Goal: Check status: Check status

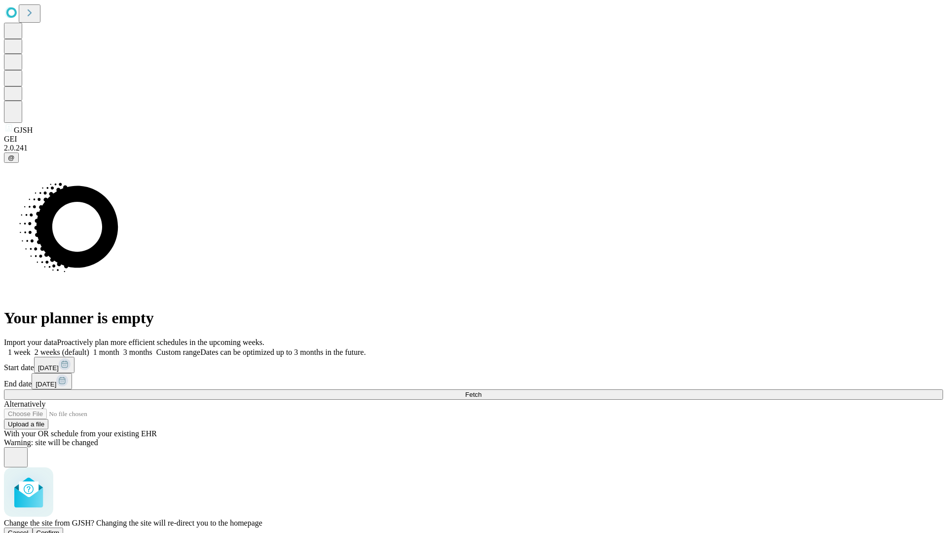
click at [60, 529] on span "Confirm" at bounding box center [47, 532] width 23 height 7
click at [89, 348] on label "2 weeks (default)" at bounding box center [60, 352] width 59 height 8
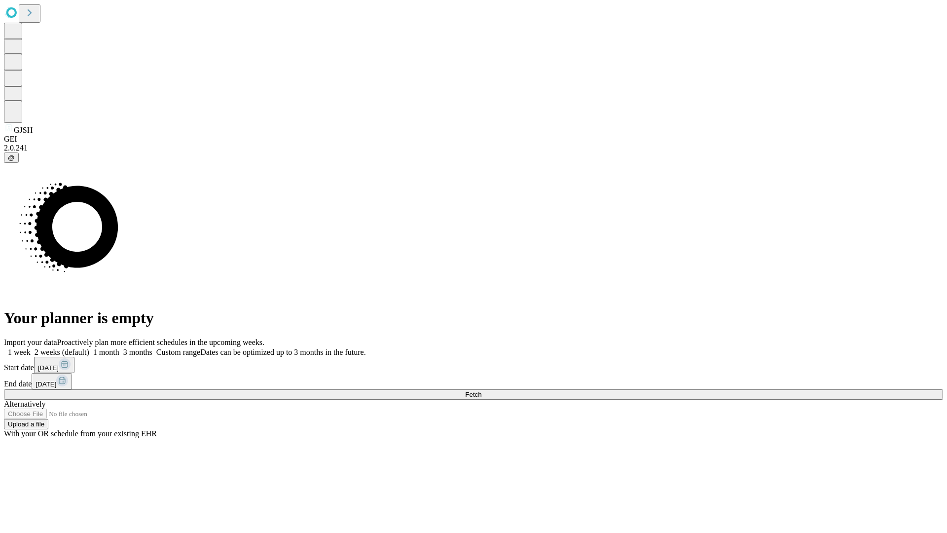
click at [481, 391] on span "Fetch" at bounding box center [473, 394] width 16 height 7
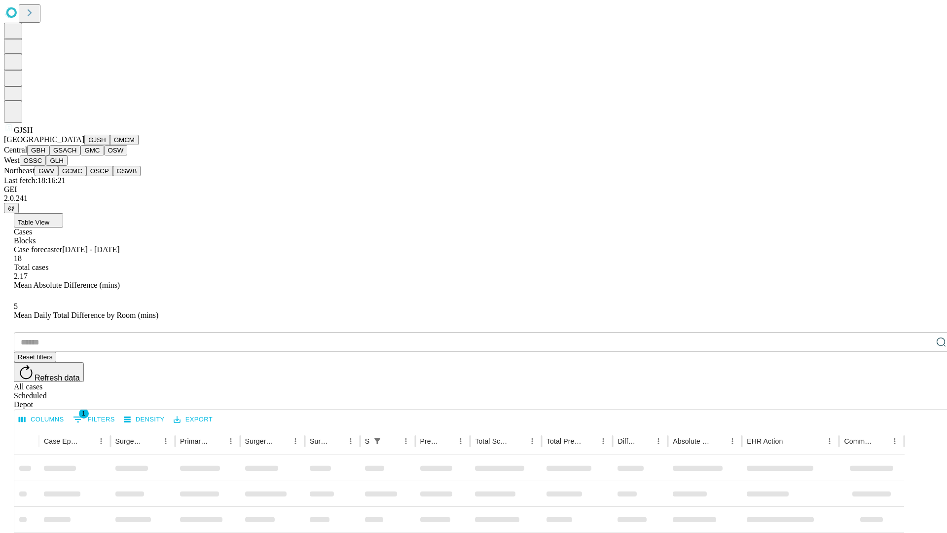
click at [110, 145] on button "GMCM" at bounding box center [124, 140] width 29 height 10
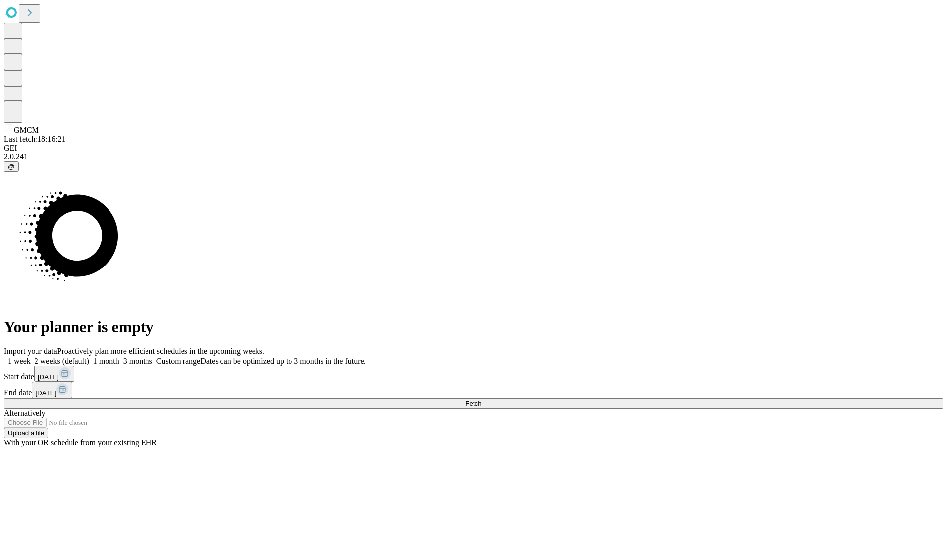
click at [481, 399] on span "Fetch" at bounding box center [473, 402] width 16 height 7
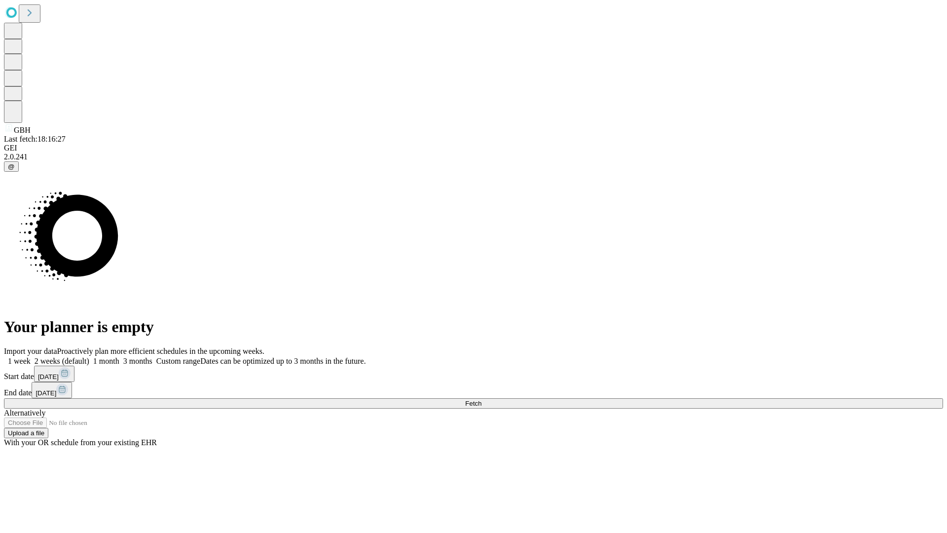
click at [89, 357] on label "2 weeks (default)" at bounding box center [60, 361] width 59 height 8
click at [481, 399] on span "Fetch" at bounding box center [473, 402] width 16 height 7
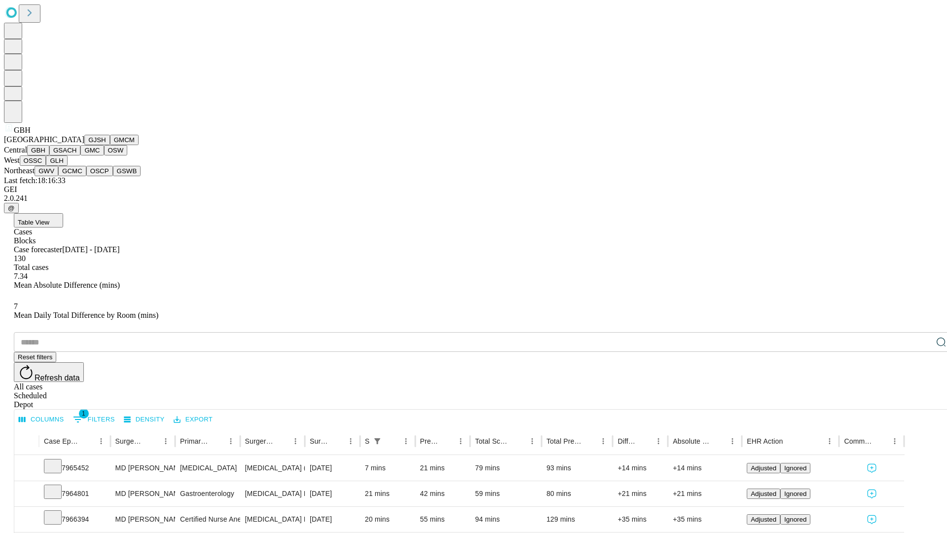
click at [76, 155] on button "GSACH" at bounding box center [64, 150] width 31 height 10
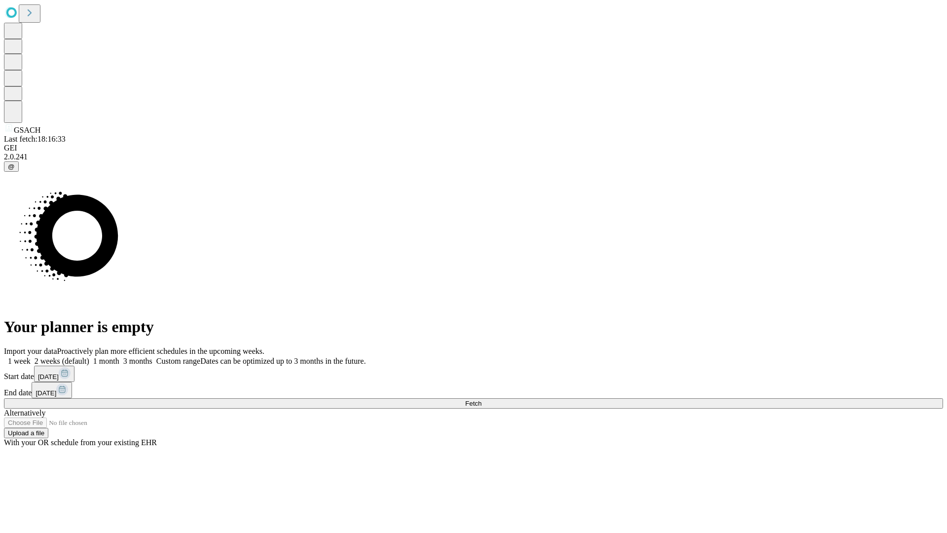
click at [481, 399] on span "Fetch" at bounding box center [473, 402] width 16 height 7
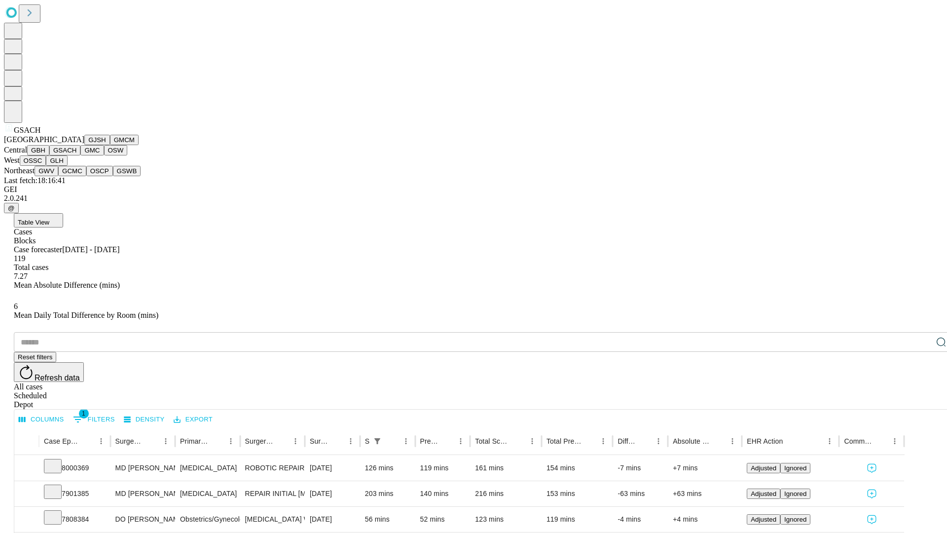
click at [80, 155] on button "GMC" at bounding box center [91, 150] width 23 height 10
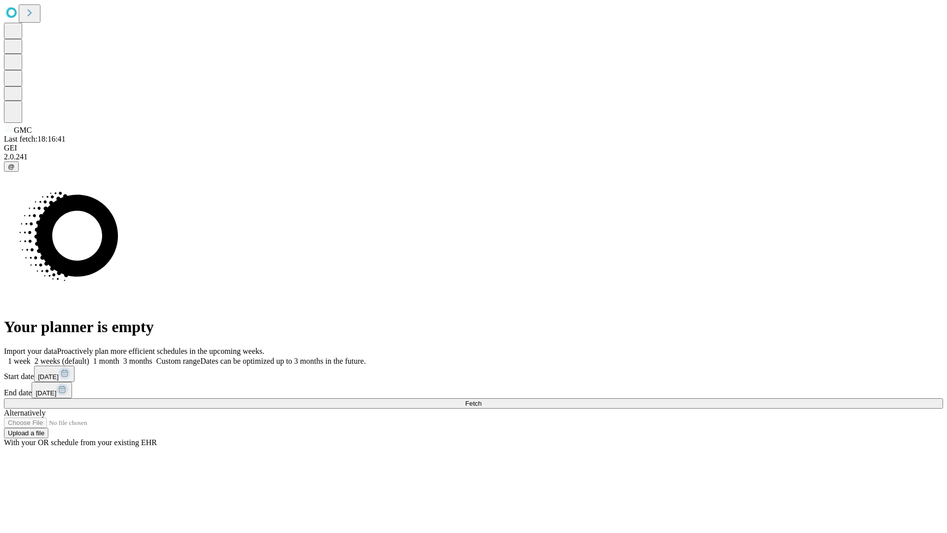
click at [89, 357] on label "2 weeks (default)" at bounding box center [60, 361] width 59 height 8
click at [481, 399] on span "Fetch" at bounding box center [473, 402] width 16 height 7
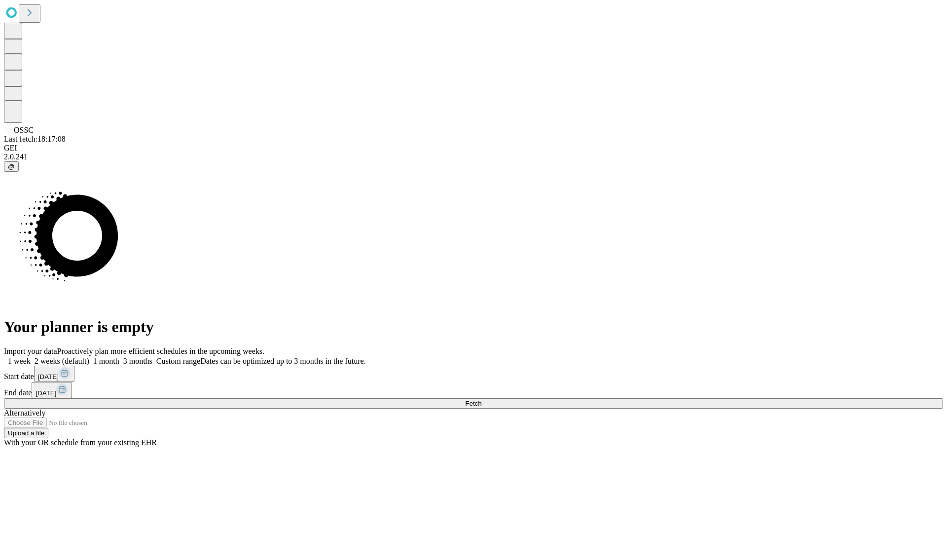
click at [89, 357] on label "2 weeks (default)" at bounding box center [60, 361] width 59 height 8
click at [481, 399] on span "Fetch" at bounding box center [473, 402] width 16 height 7
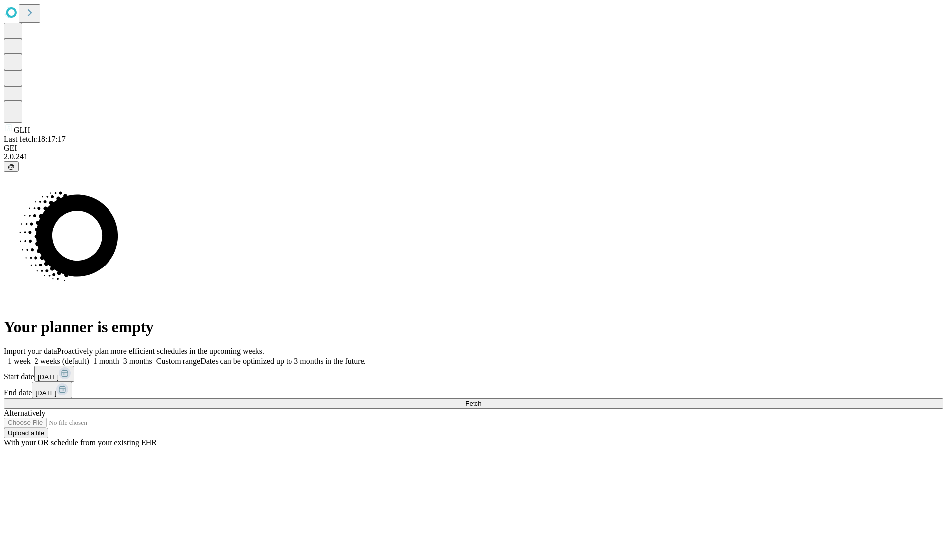
click at [481, 399] on span "Fetch" at bounding box center [473, 402] width 16 height 7
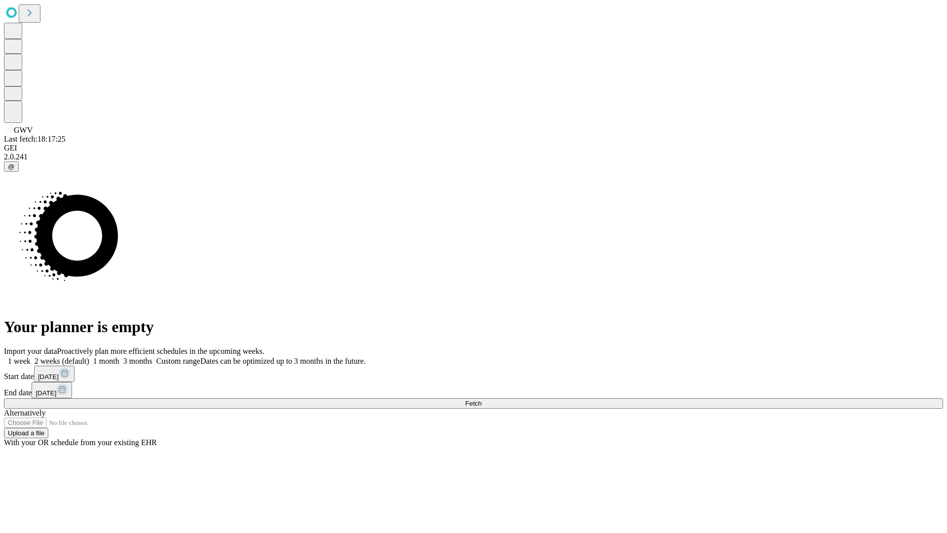
click at [89, 357] on label "2 weeks (default)" at bounding box center [60, 361] width 59 height 8
click at [481, 399] on span "Fetch" at bounding box center [473, 402] width 16 height 7
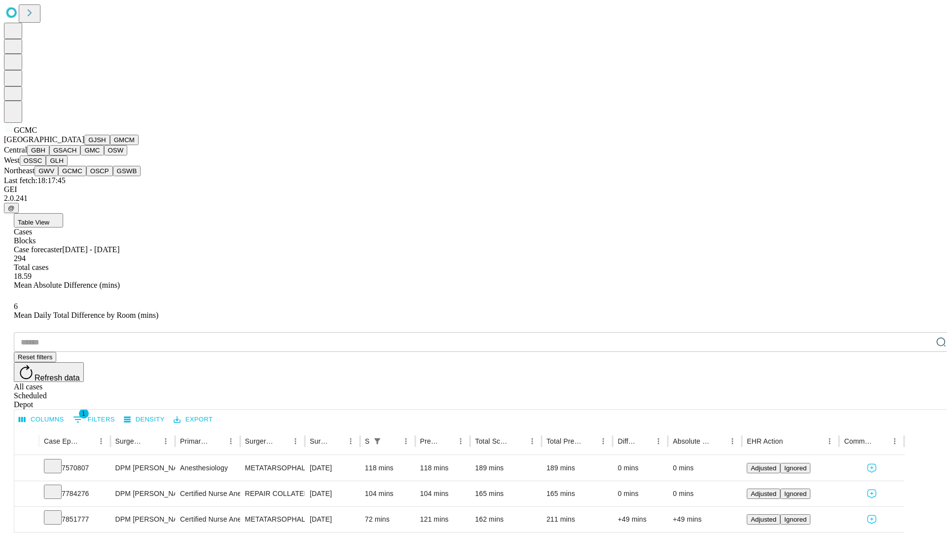
click at [86, 176] on button "OSCP" at bounding box center [99, 171] width 27 height 10
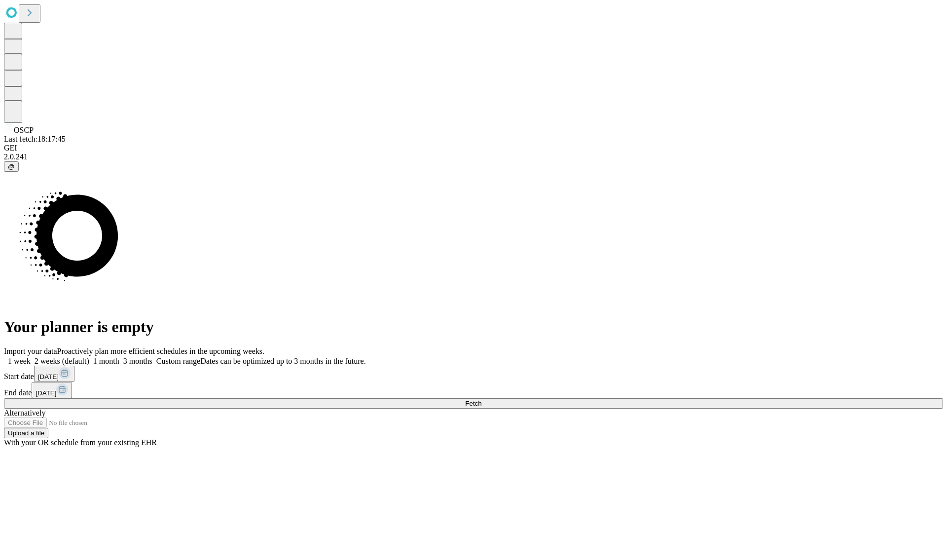
click at [481, 399] on span "Fetch" at bounding box center [473, 402] width 16 height 7
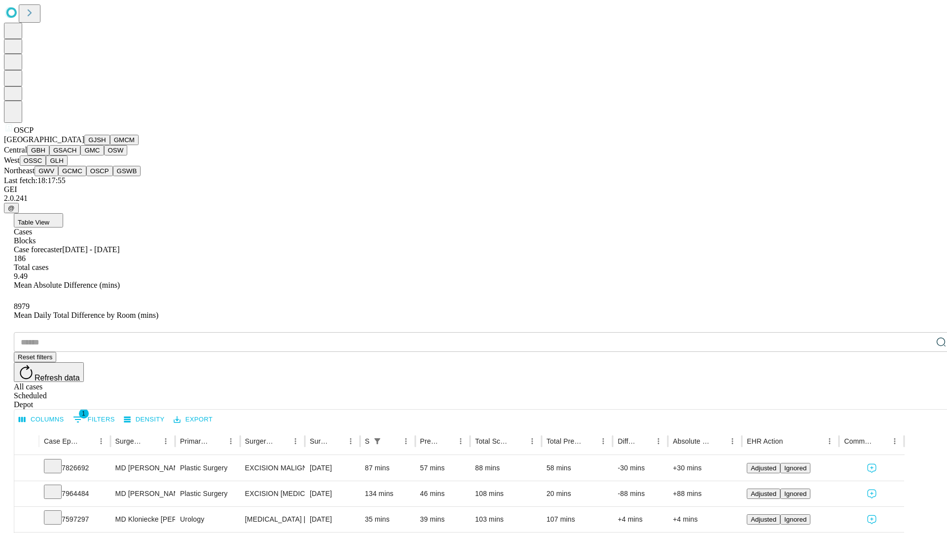
click at [113, 176] on button "GSWB" at bounding box center [127, 171] width 28 height 10
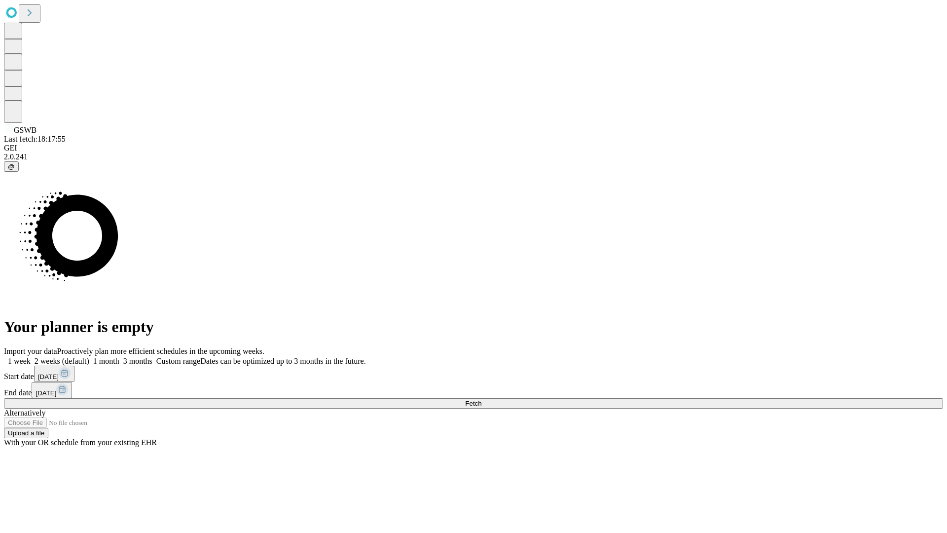
click at [89, 357] on label "2 weeks (default)" at bounding box center [60, 361] width 59 height 8
click at [481, 399] on span "Fetch" at bounding box center [473, 402] width 16 height 7
